Goal: Navigation & Orientation: Go to known website

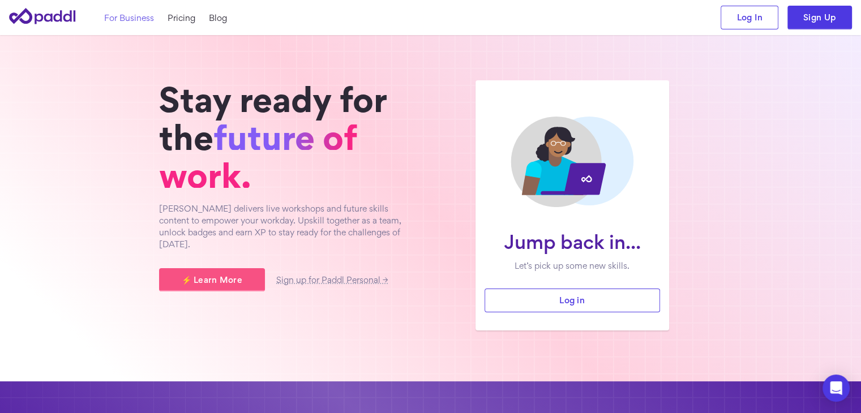
click at [129, 19] on link "For Business" at bounding box center [129, 18] width 50 height 12
